Goal: Obtain resource: Download file/media

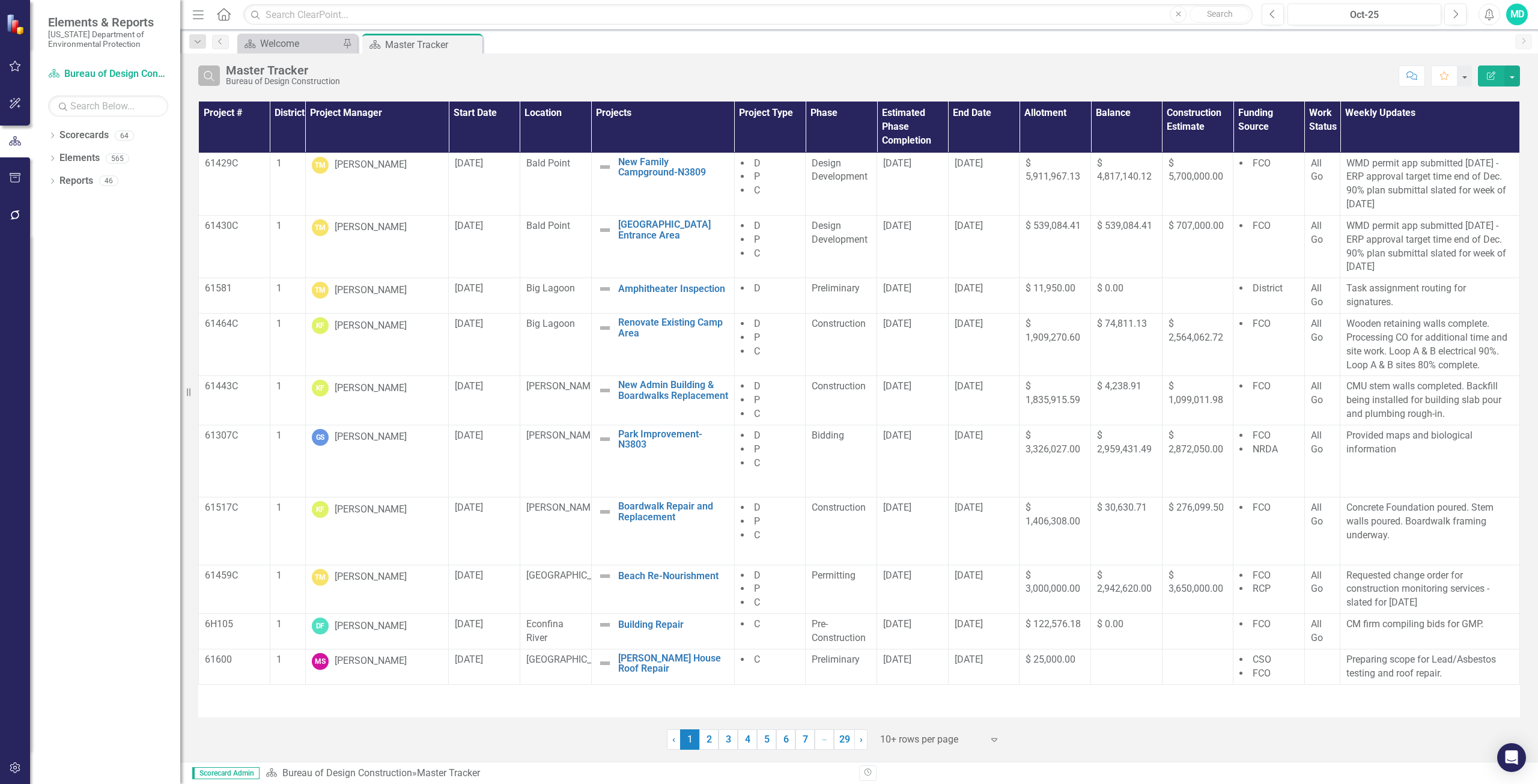
click at [210, 80] on icon "Search" at bounding box center [209, 76] width 13 height 11
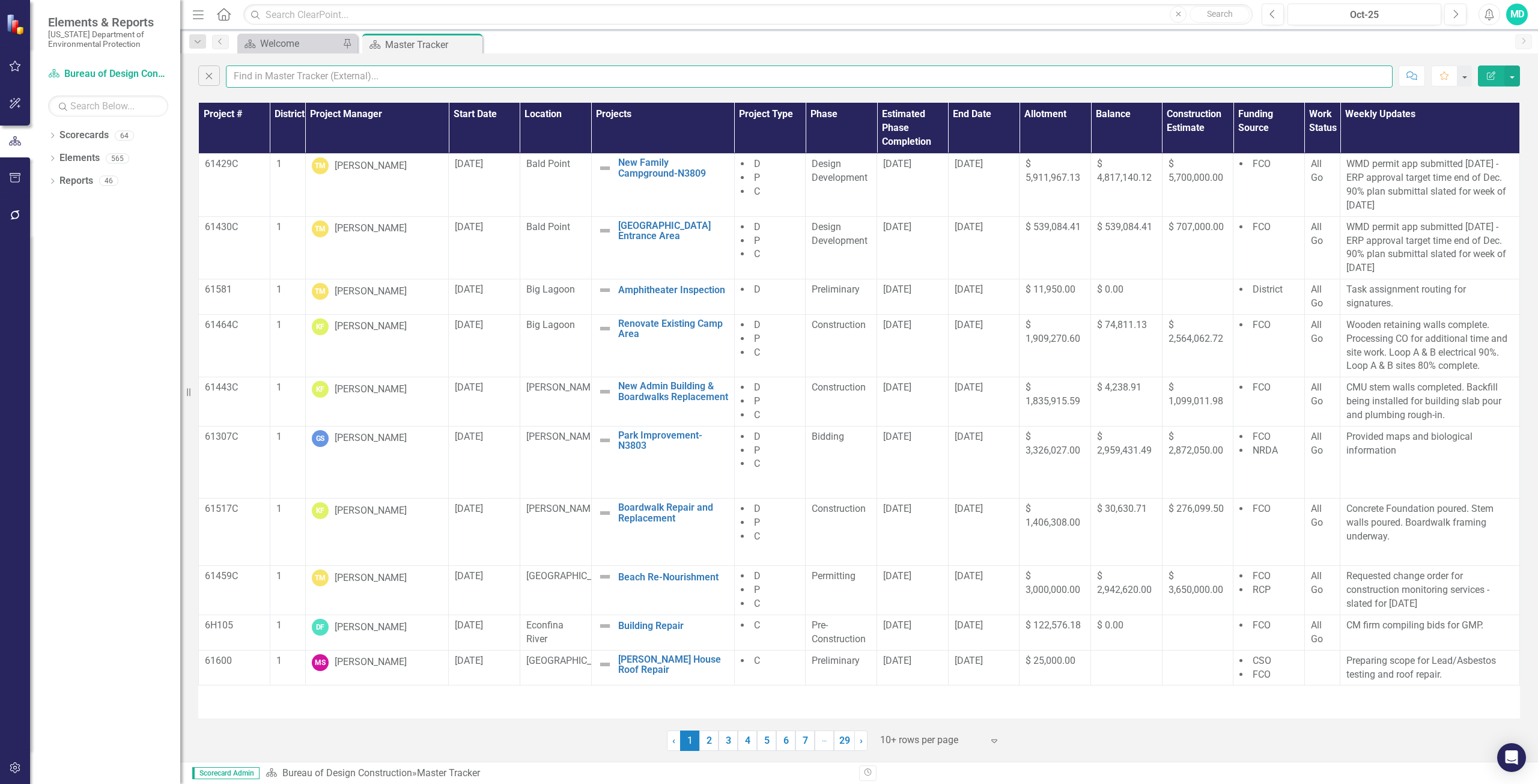
click at [275, 75] on input "text" at bounding box center [809, 76] width 1167 height 23
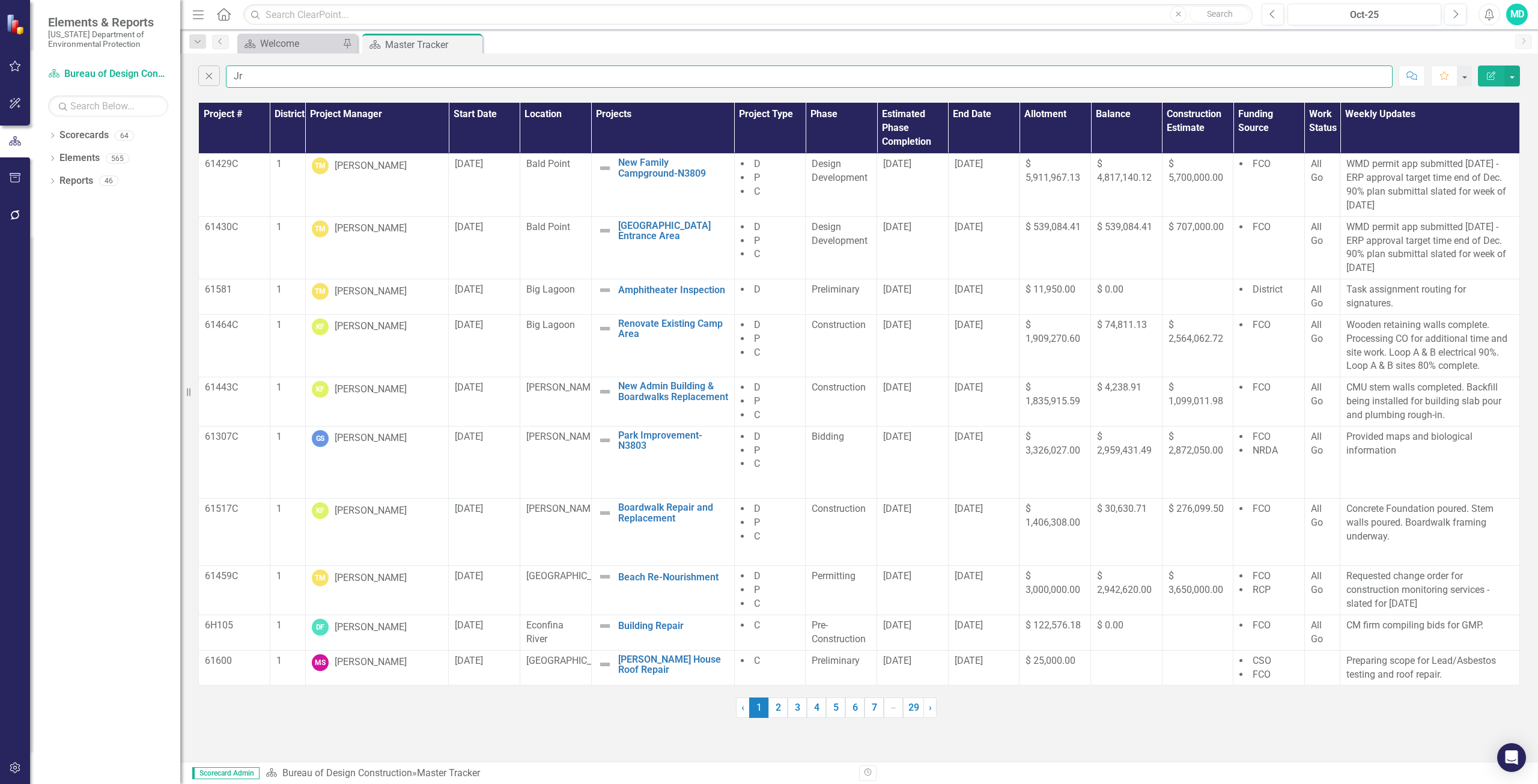
type input "J"
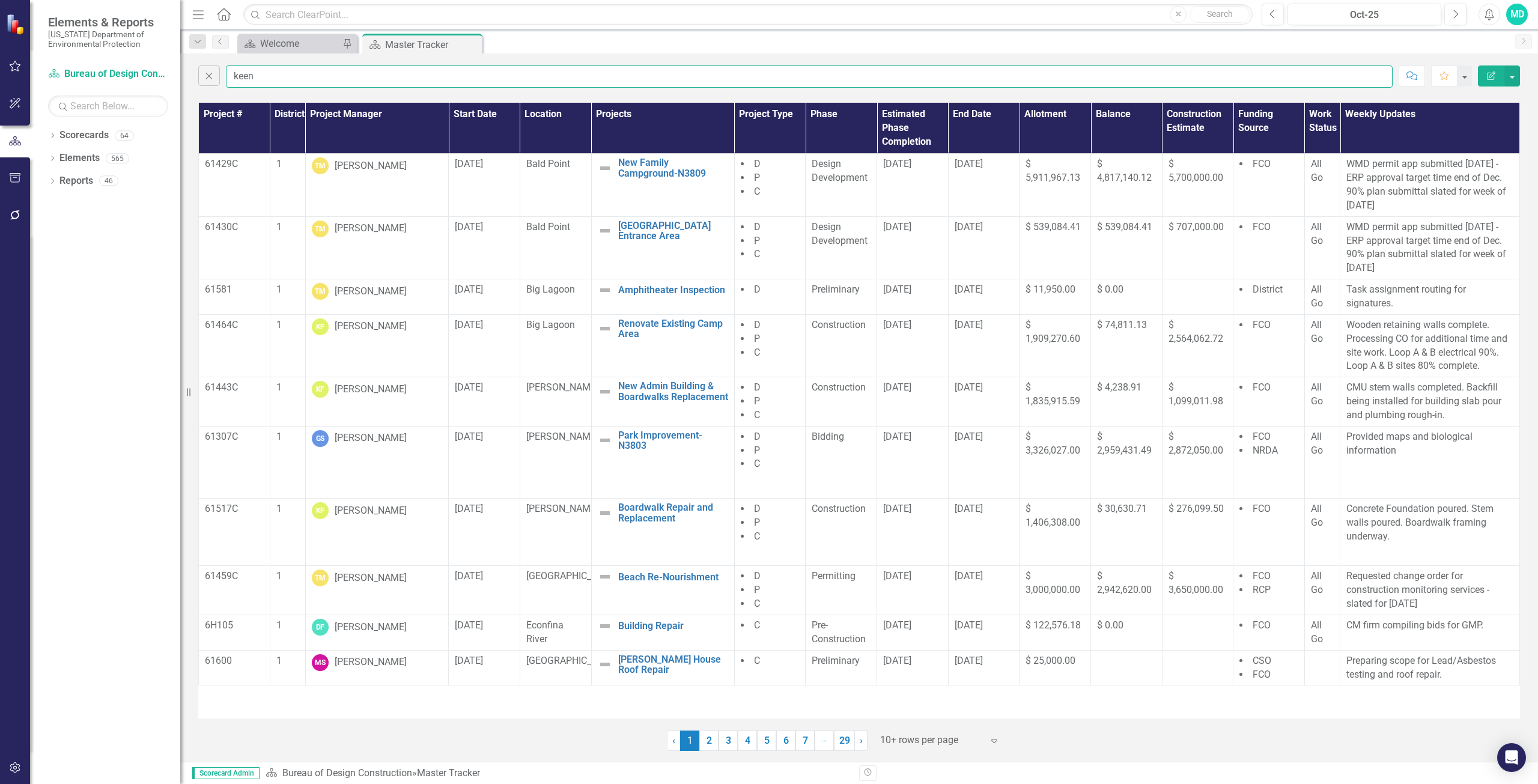
type input "keen"
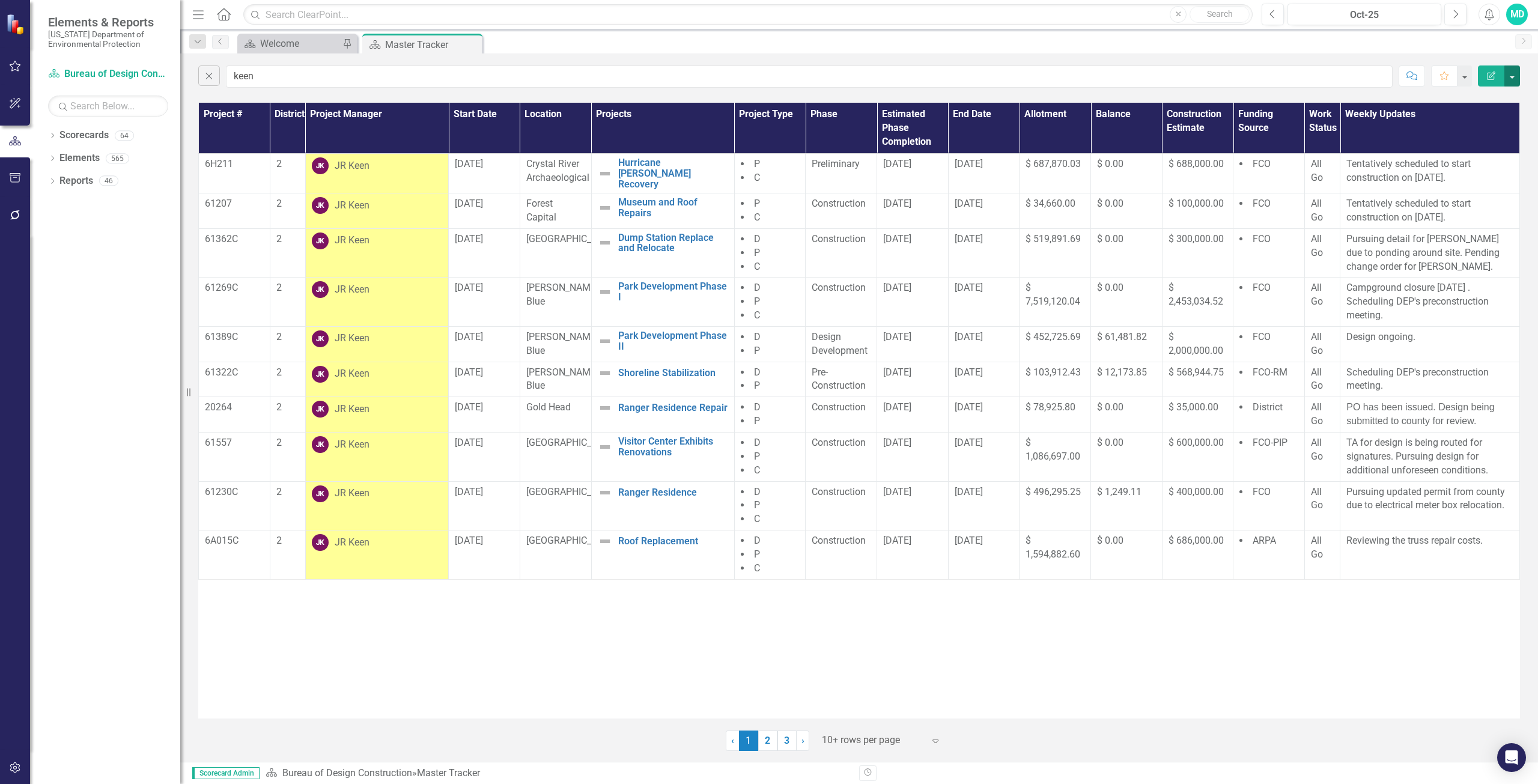
click at [1514, 77] on button "button" at bounding box center [1512, 76] width 16 height 21
click at [1473, 122] on link "PDF Export to PDF" at bounding box center [1472, 122] width 95 height 23
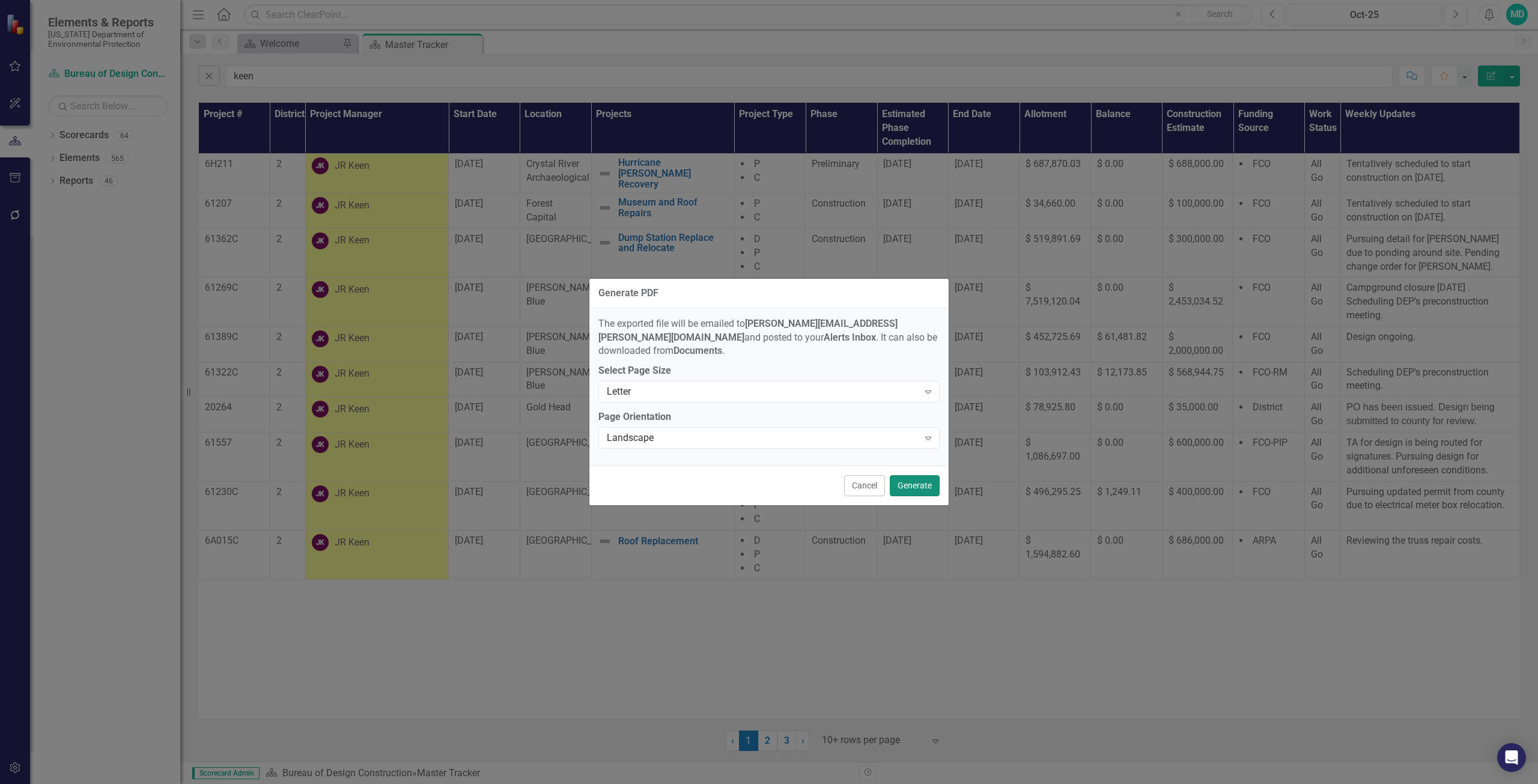
click at [916, 475] on button "Generate" at bounding box center [914, 486] width 50 height 21
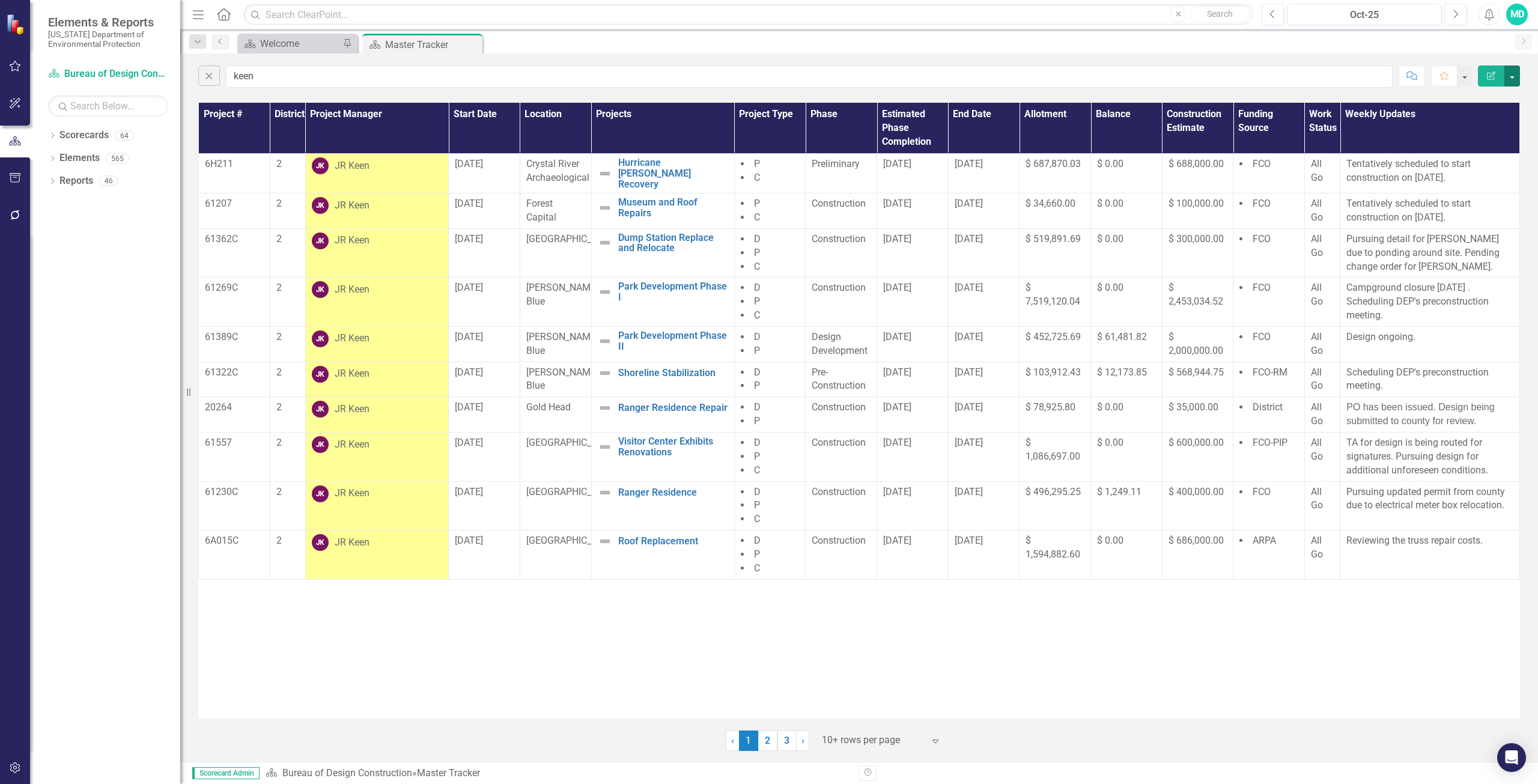
click at [1512, 75] on button "button" at bounding box center [1512, 76] width 16 height 21
click at [1490, 127] on link "PDF Export to PDF" at bounding box center [1472, 122] width 95 height 23
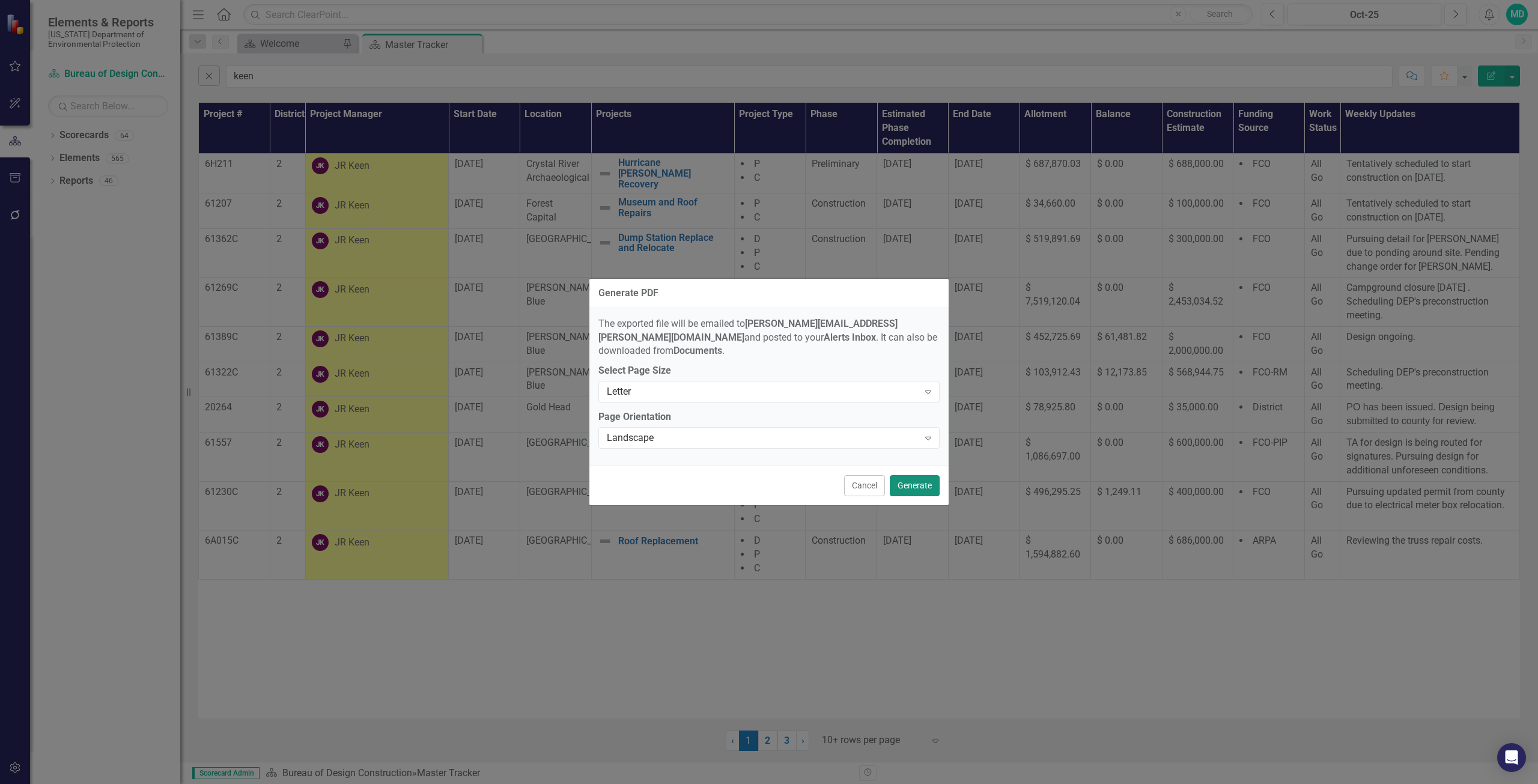
click at [916, 475] on button "Generate" at bounding box center [914, 486] width 50 height 21
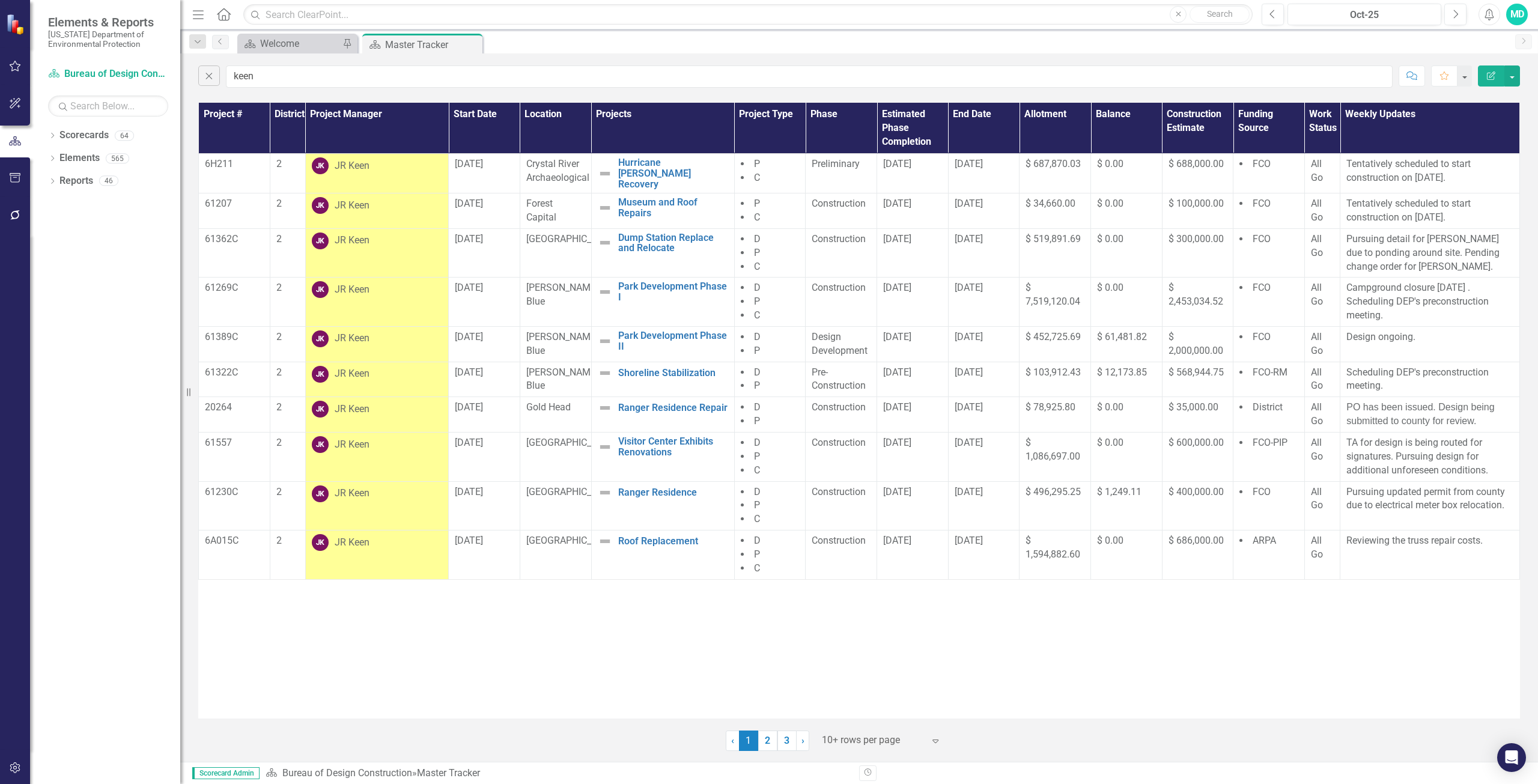
click at [971, 663] on div "Project # District Project Manager Start Date Location Projects Project Type Ph…" at bounding box center [859, 411] width 1322 height 616
click at [949, 645] on div "Project # District Project Manager Start Date Location Projects Project Type Ph…" at bounding box center [859, 411] width 1322 height 616
click at [694, 610] on div "Project # District Project Manager Start Date Location Projects Project Type Ph…" at bounding box center [859, 411] width 1322 height 616
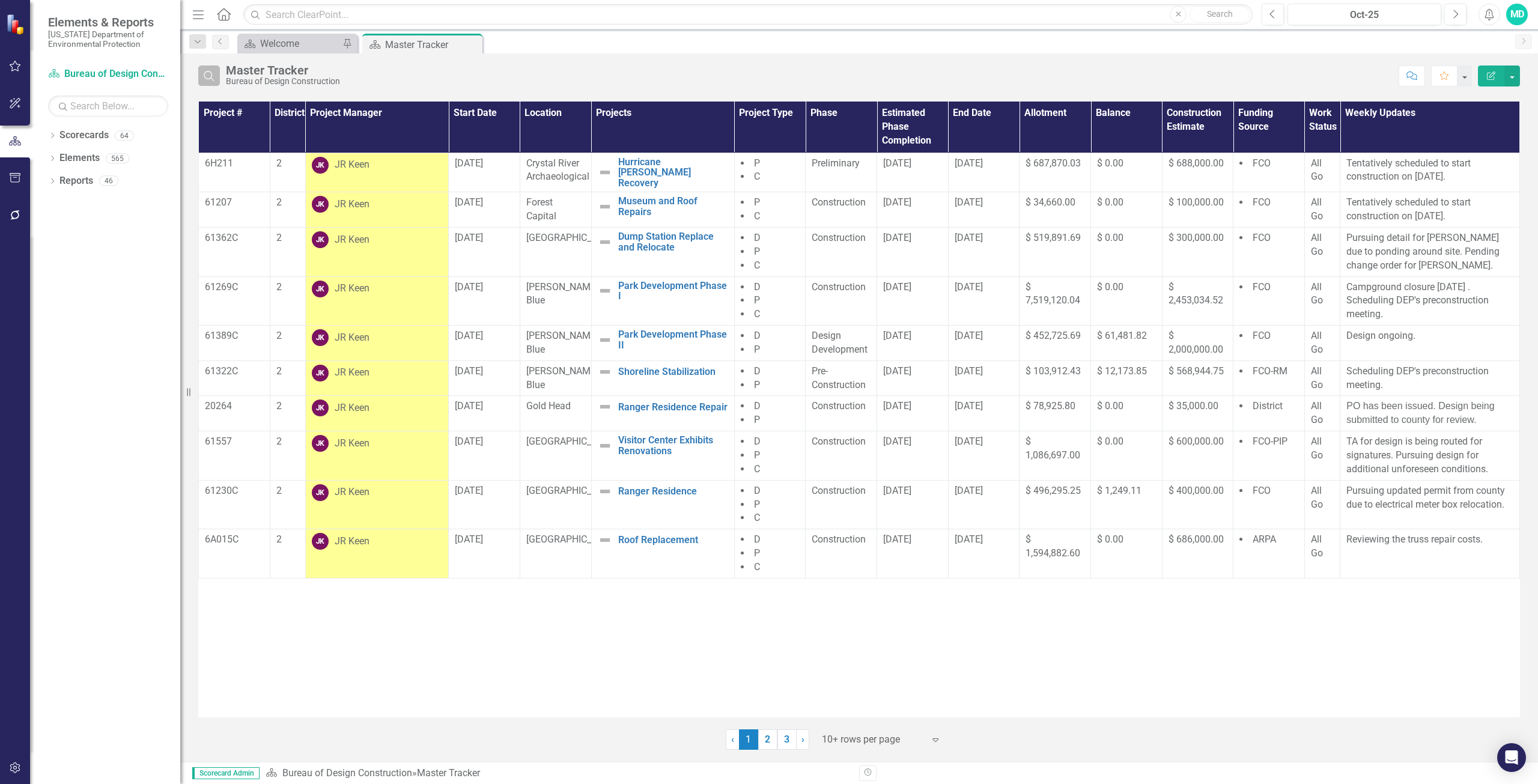
click at [212, 79] on icon "button" at bounding box center [208, 76] width 10 height 10
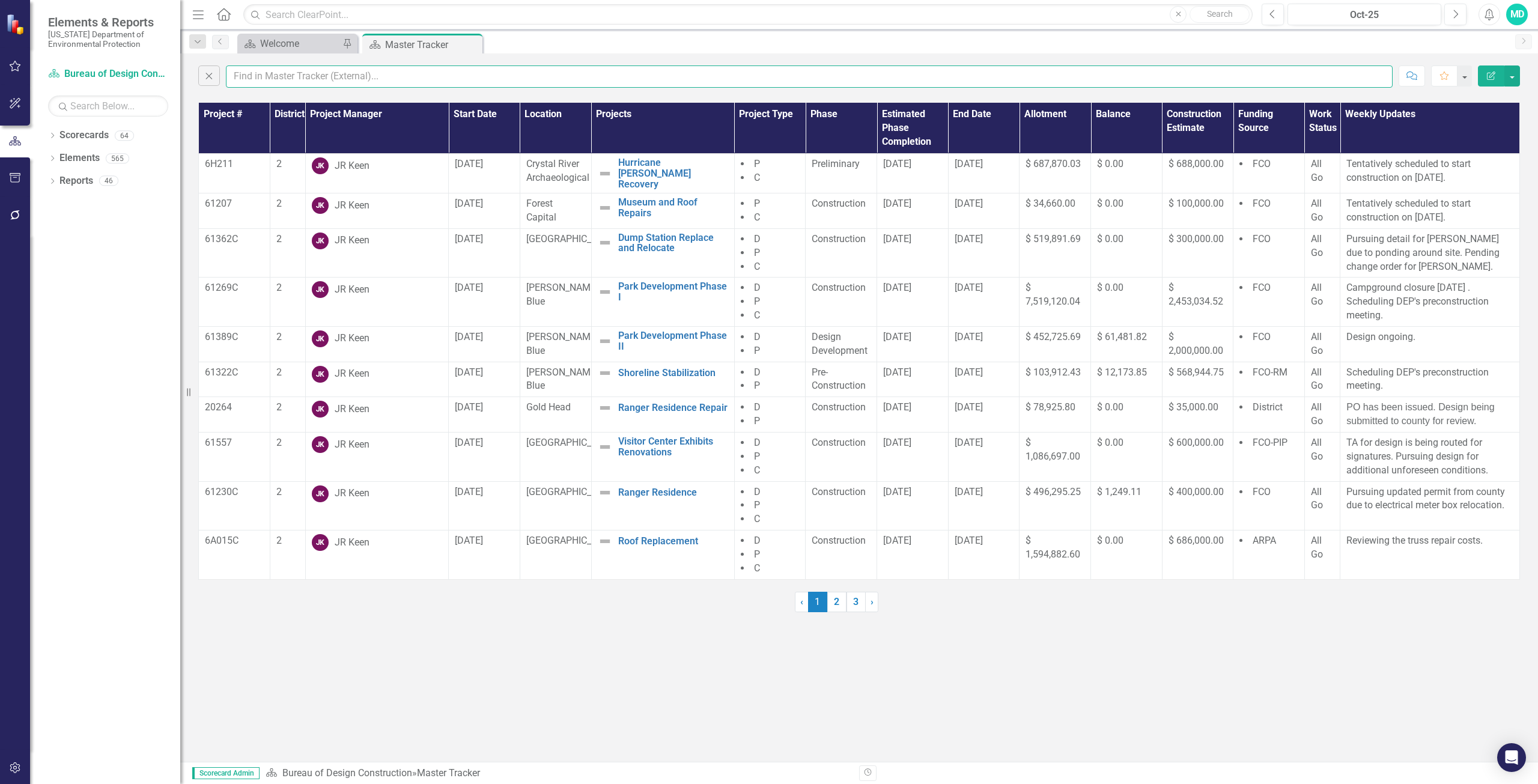
click at [303, 76] on input "text" at bounding box center [809, 76] width 1167 height 23
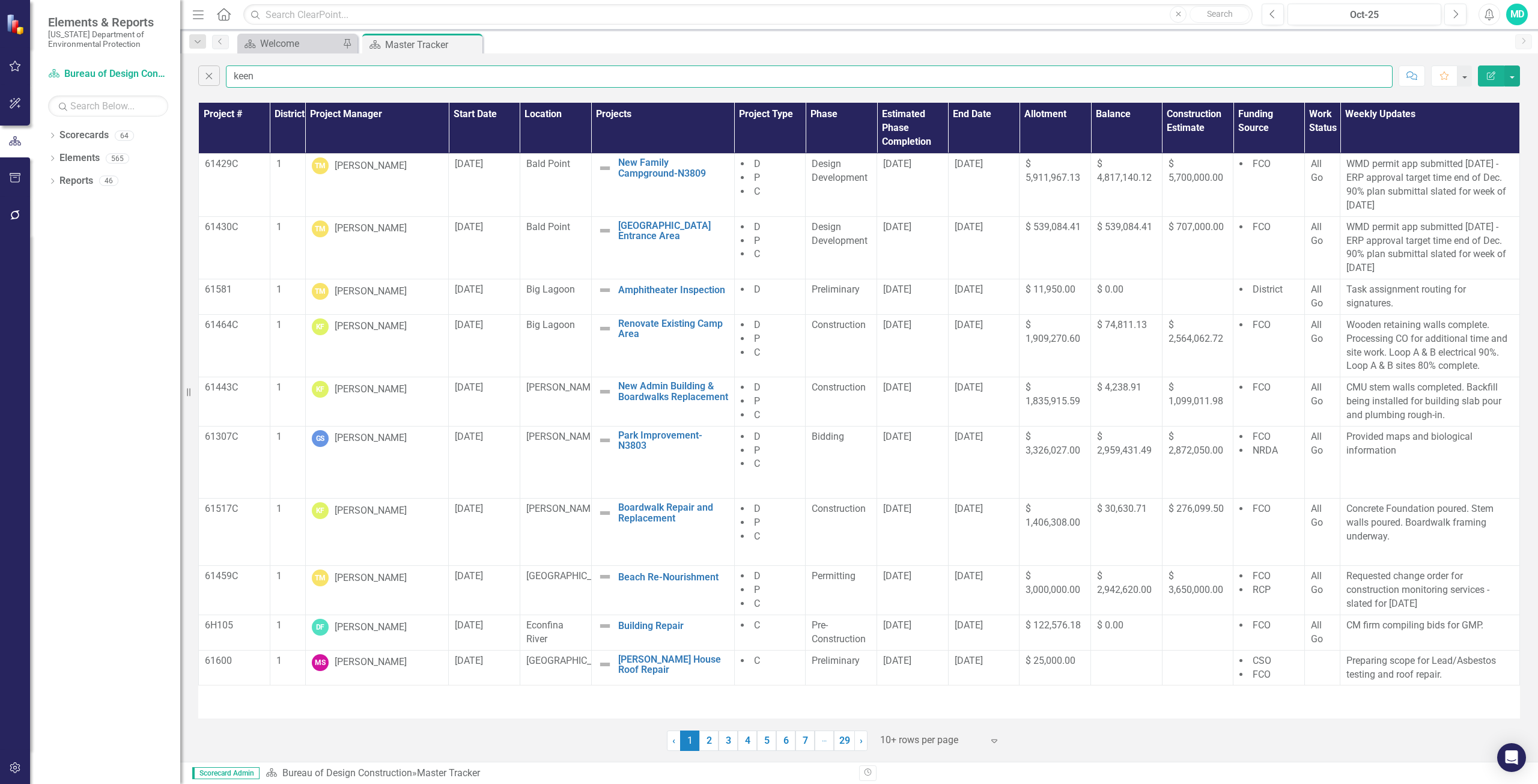
type input "keen"
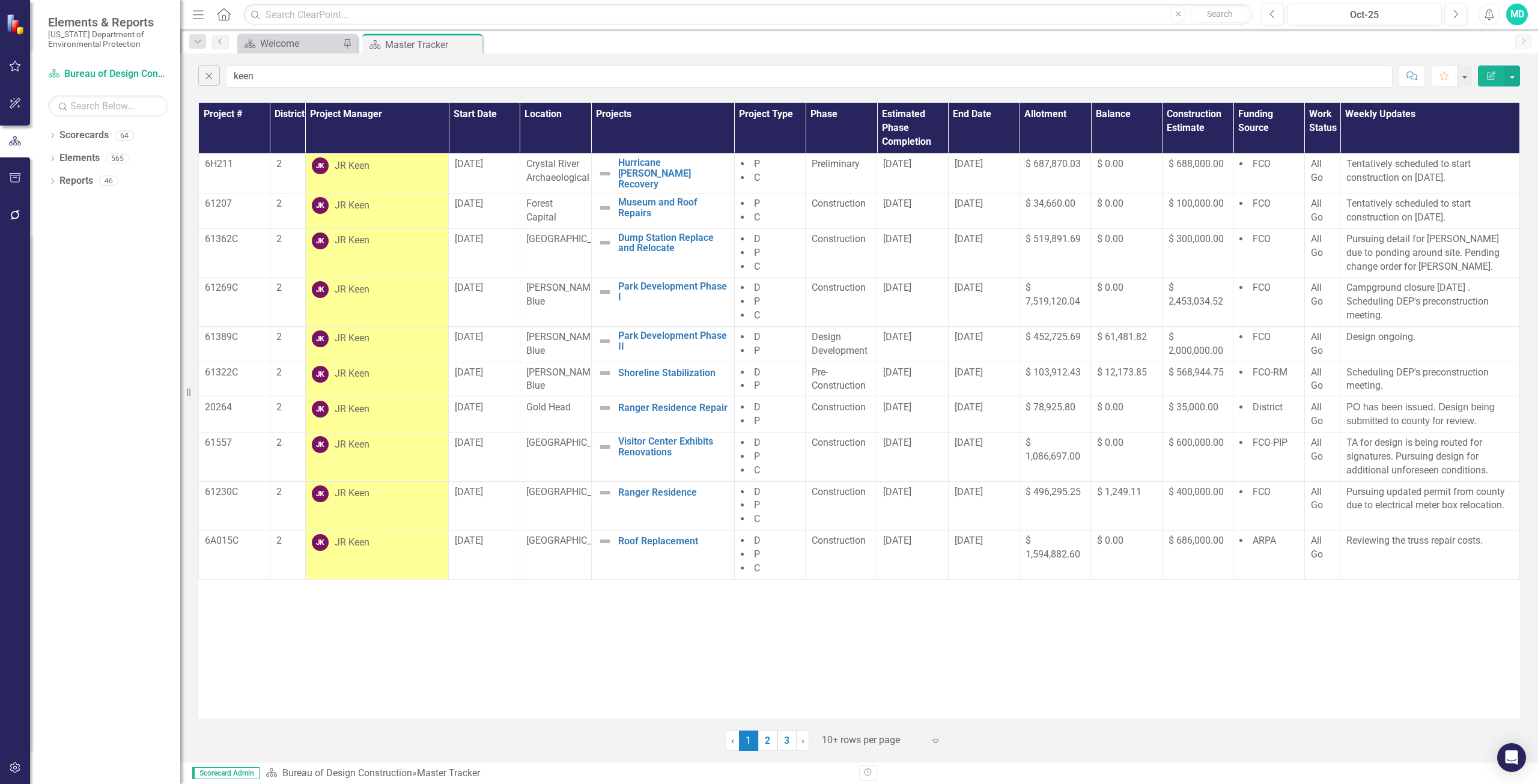
click at [864, 670] on div "Project # District Project Manager Start Date Location Projects Project Type Ph…" at bounding box center [859, 411] width 1322 height 616
click at [1508, 70] on button "button" at bounding box center [1512, 76] width 16 height 21
click at [1490, 121] on link "PDF Export to PDF" at bounding box center [1472, 122] width 95 height 23
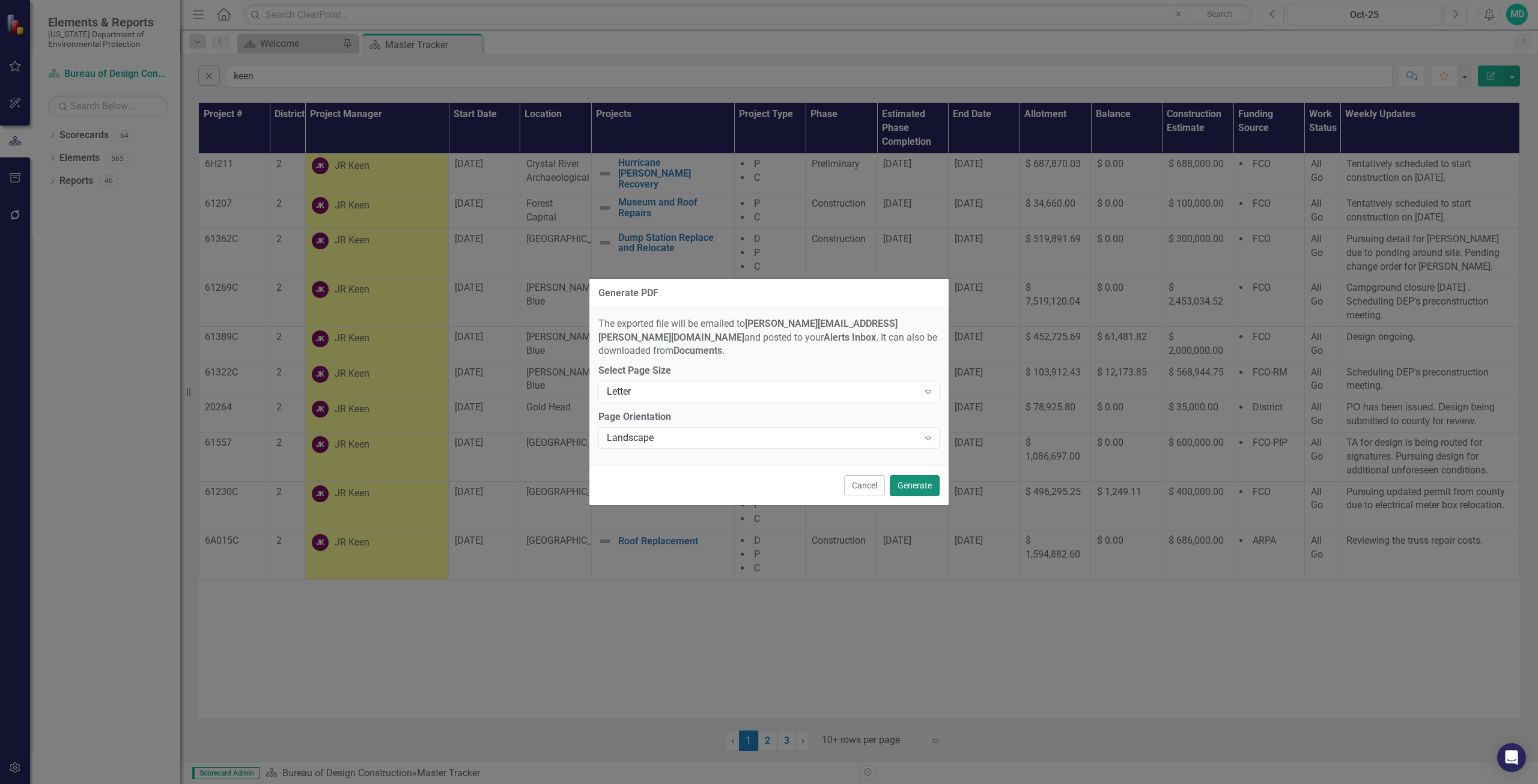
click at [914, 477] on button "Generate" at bounding box center [914, 486] width 50 height 21
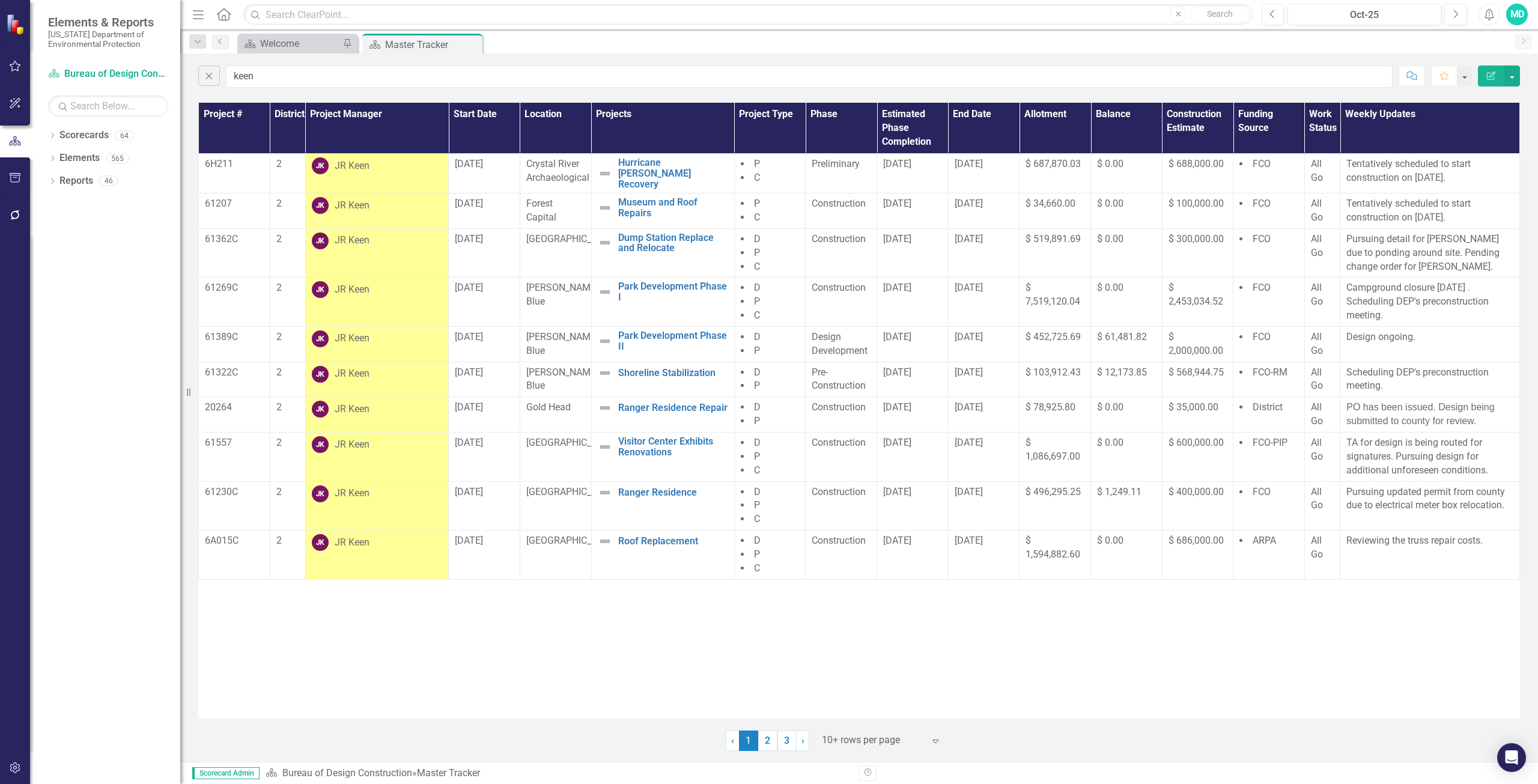
click at [1372, 656] on div "Project # District Project Manager Start Date Location Projects Project Type Ph…" at bounding box center [859, 411] width 1322 height 616
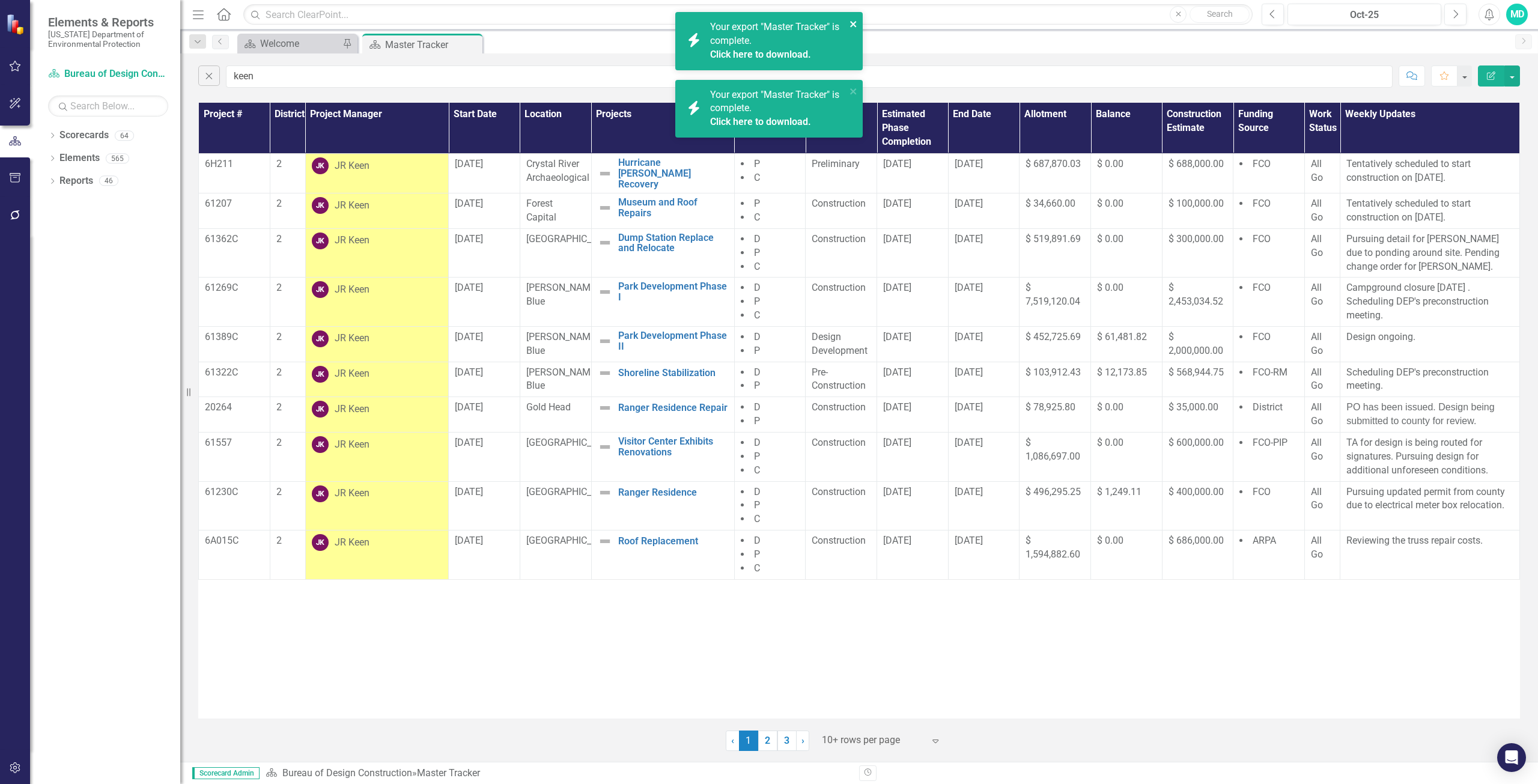
click at [855, 23] on div "icon.bolt Your export "Master Tracker" is complete. Click here to download. ico…" at bounding box center [769, 113] width 193 height 208
